Goal: Information Seeking & Learning: Understand process/instructions

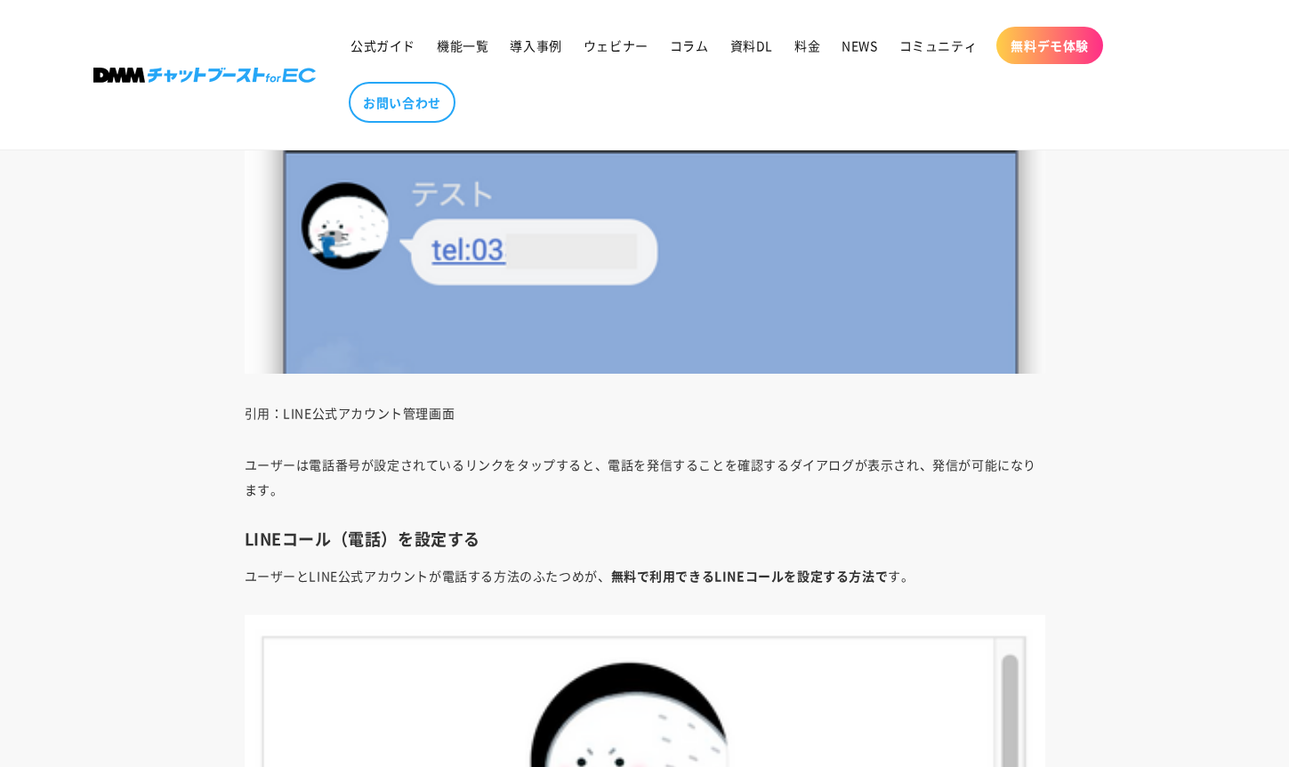
scroll to position [4400, 0]
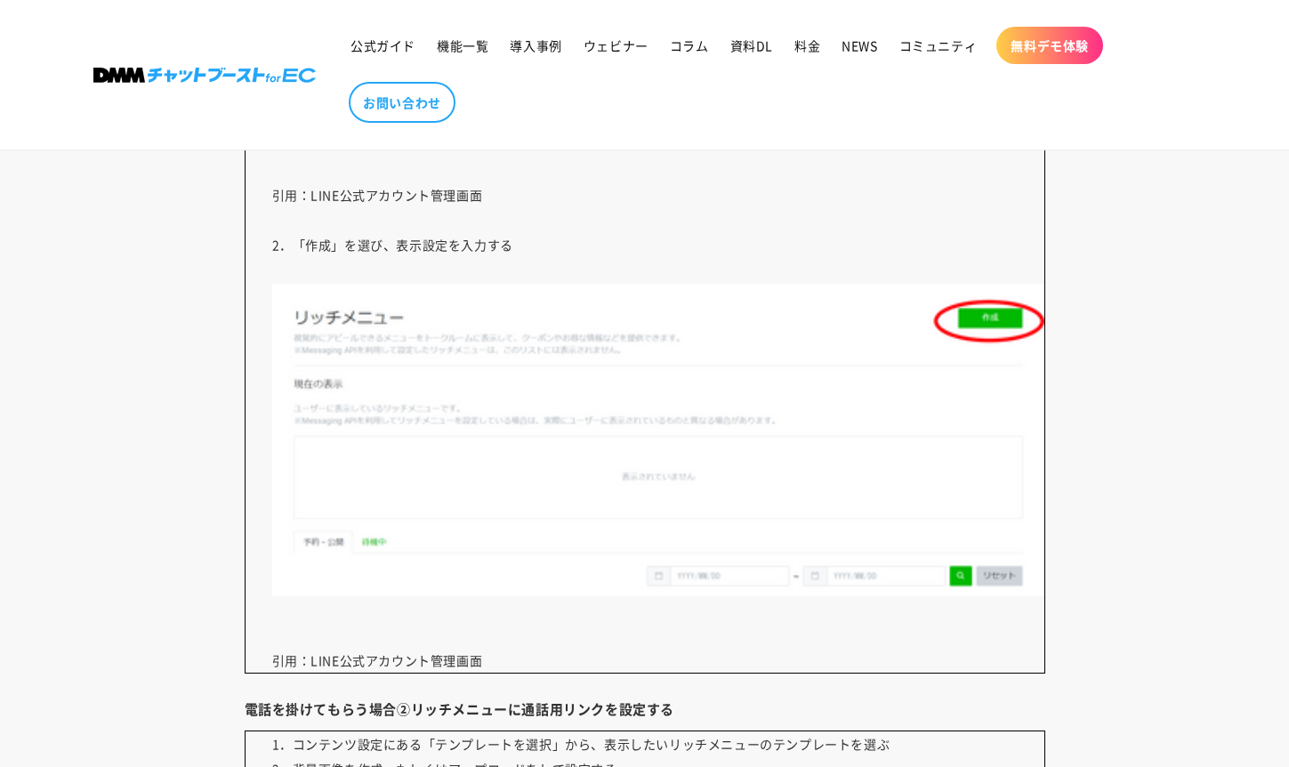
scroll to position [7781, 0]
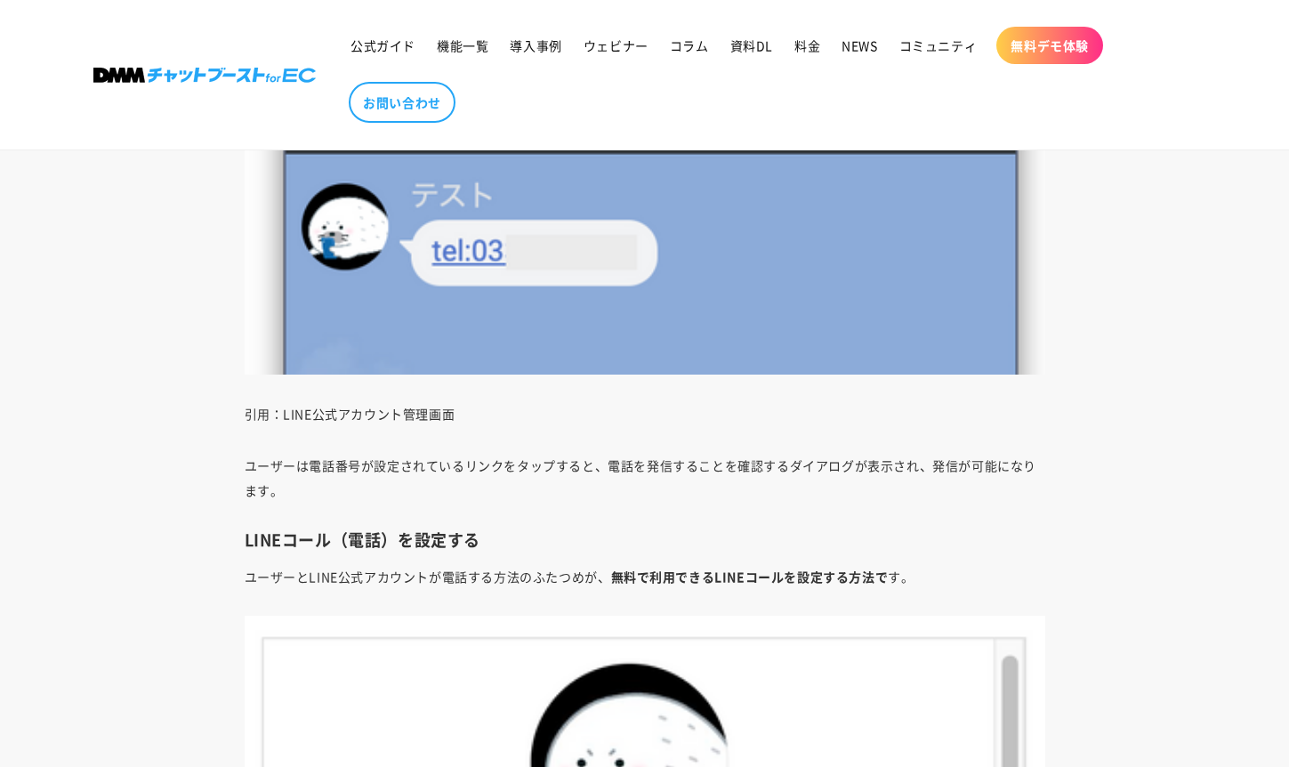
scroll to position [5200, 0]
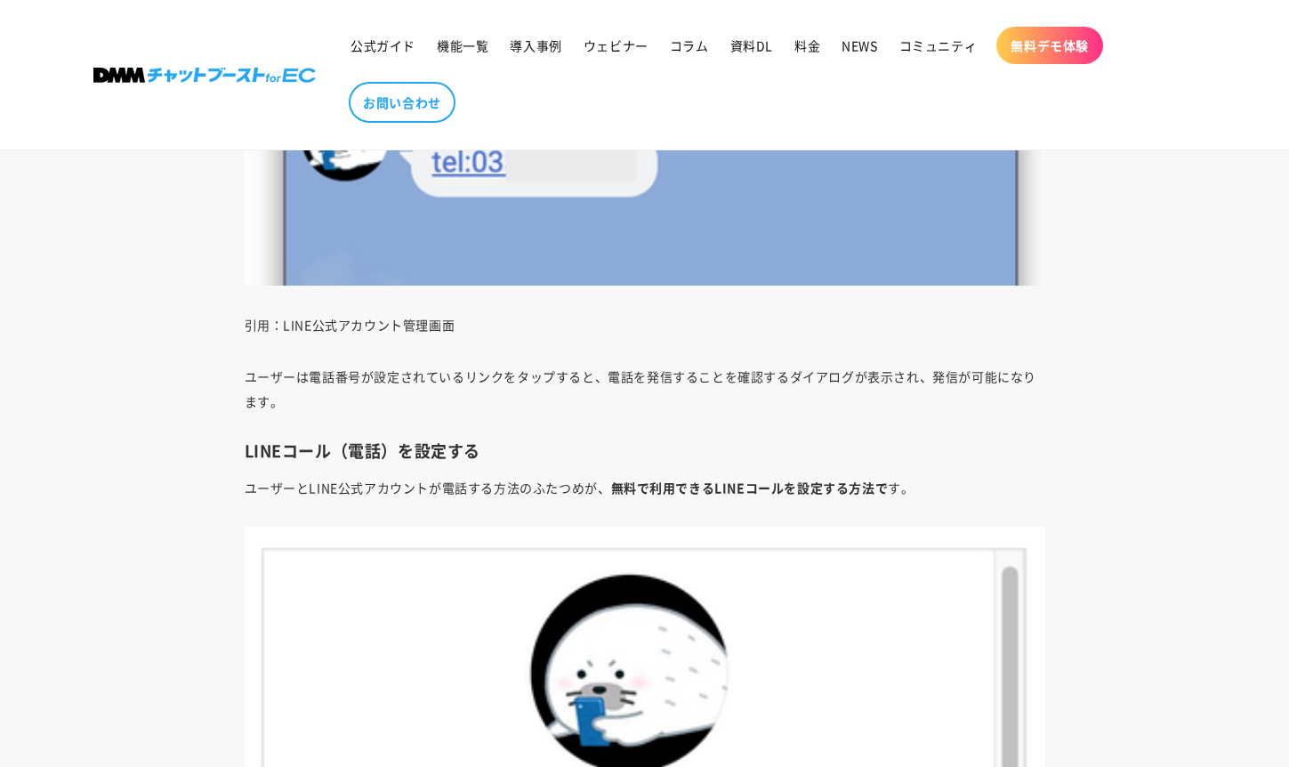
scroll to position [4488, 0]
